Goal: Information Seeking & Learning: Learn about a topic

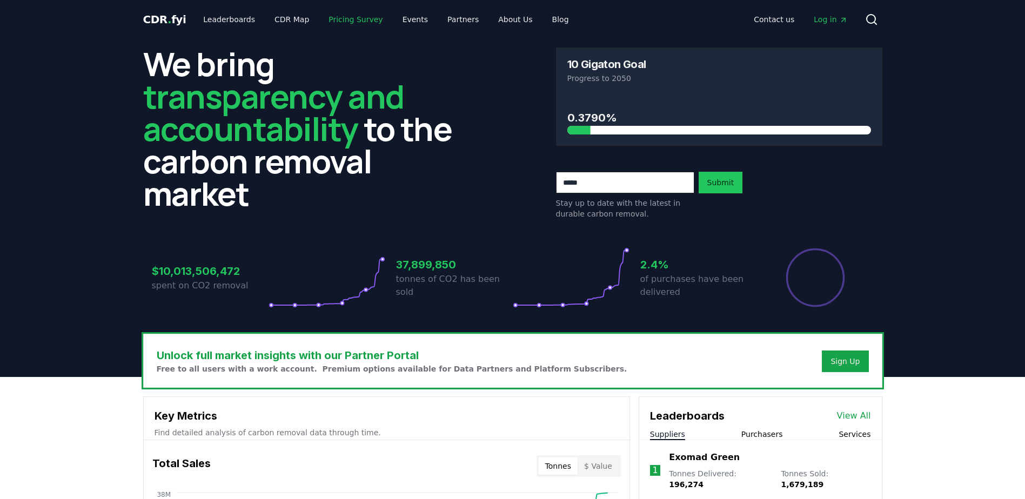
click at [339, 24] on link "Pricing Survey" at bounding box center [355, 19] width 71 height 19
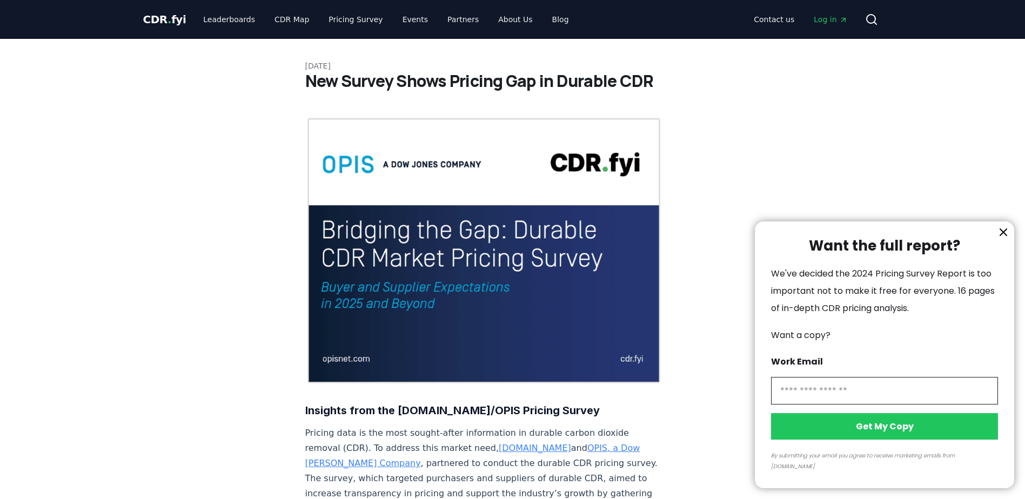
click at [172, 21] on div at bounding box center [512, 249] width 1025 height 499
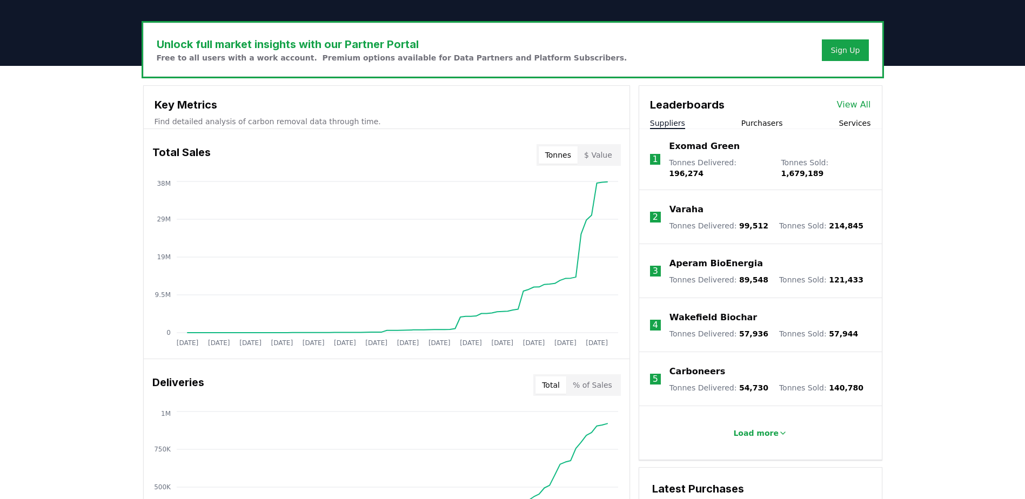
scroll to position [324, 0]
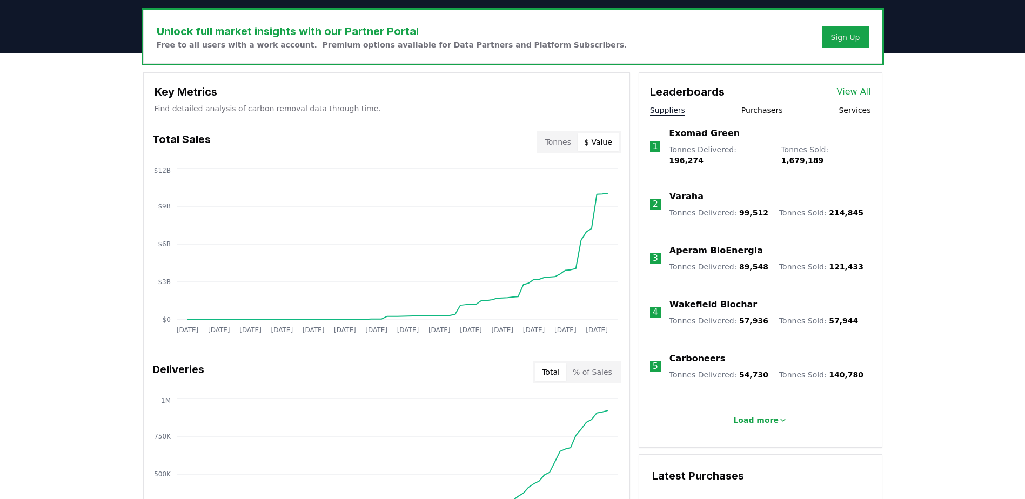
click at [595, 143] on button "$ Value" at bounding box center [598, 141] width 41 height 17
click at [569, 138] on button "Tonnes" at bounding box center [558, 141] width 39 height 17
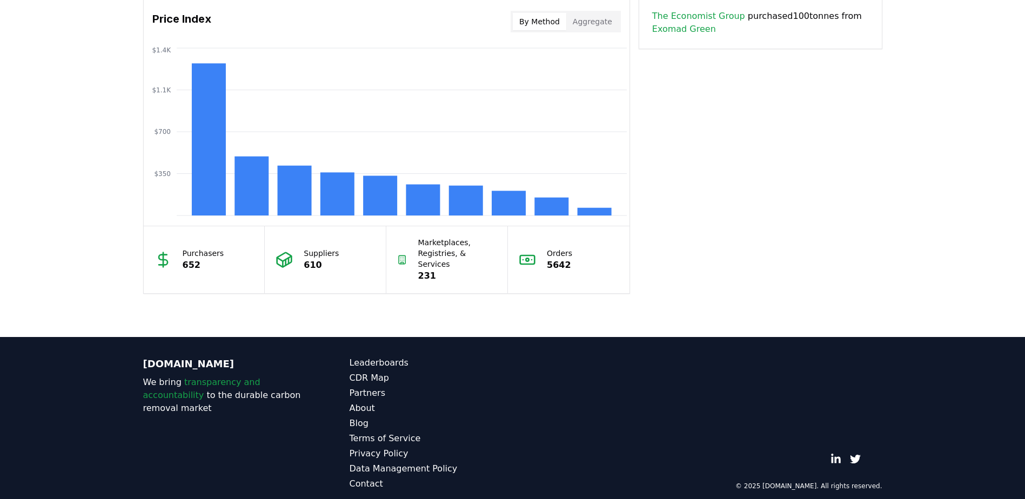
scroll to position [851, 0]
